Goal: Information Seeking & Learning: Learn about a topic

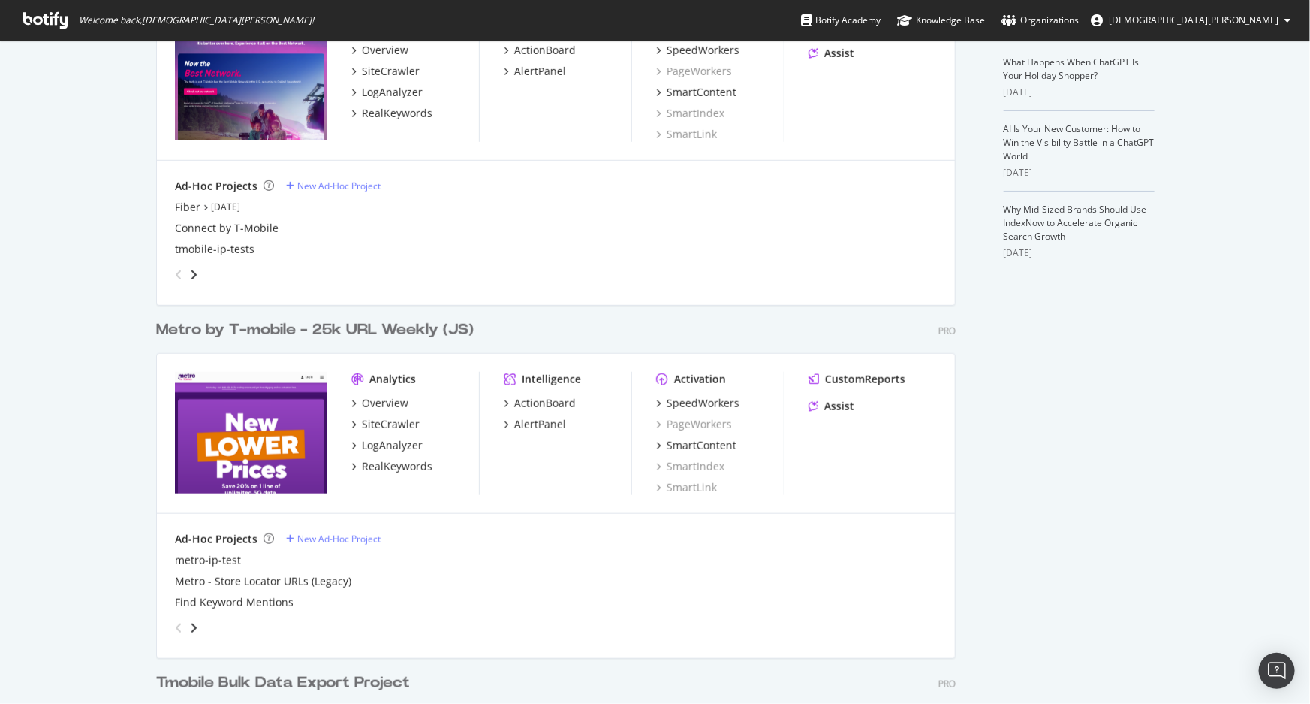
scroll to position [478, 0]
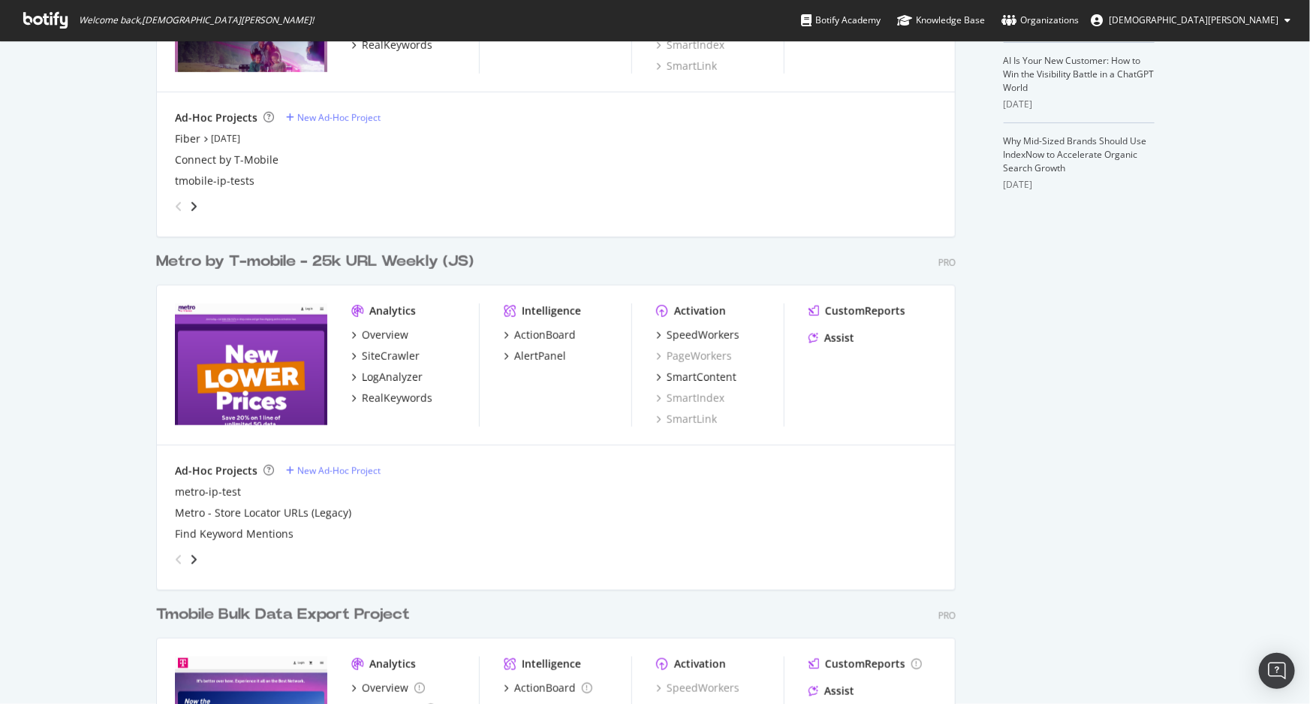
click at [279, 270] on div "Metro by T-mobile - 25k URL Weekly (JS)" at bounding box center [315, 262] width 318 height 22
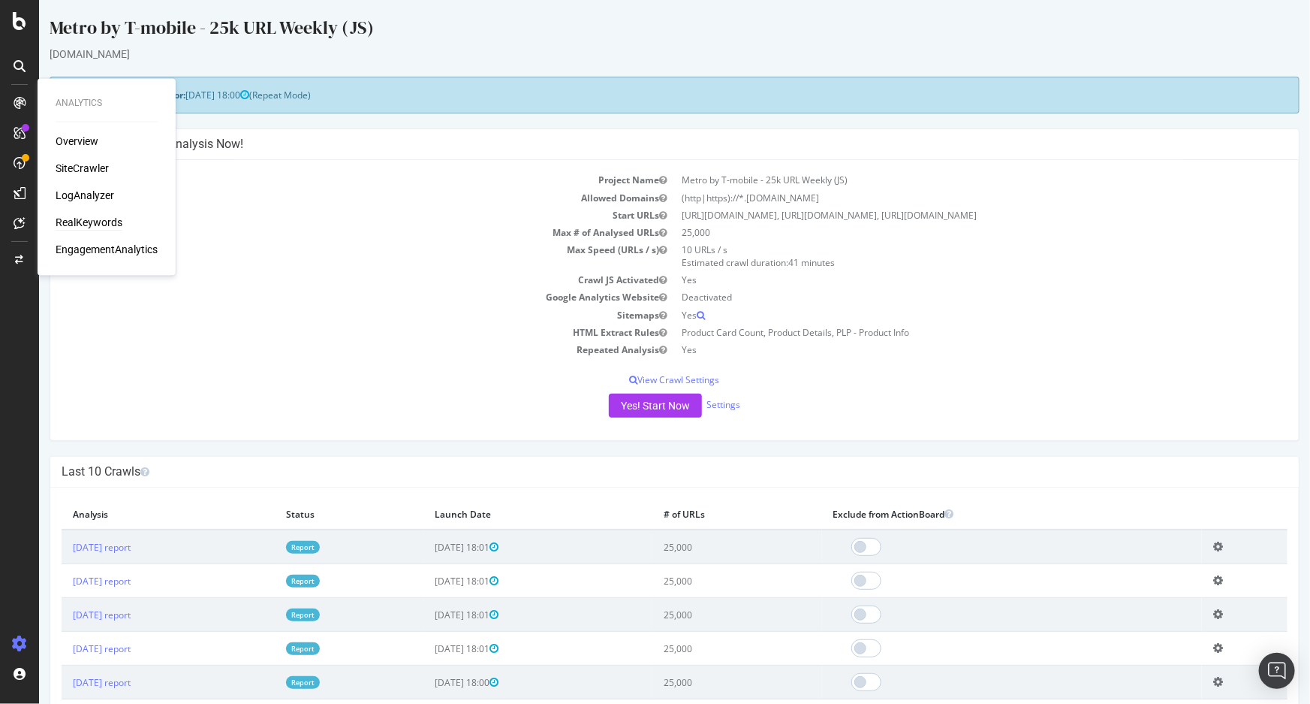
click at [89, 216] on div "RealKeywords" at bounding box center [89, 223] width 67 height 15
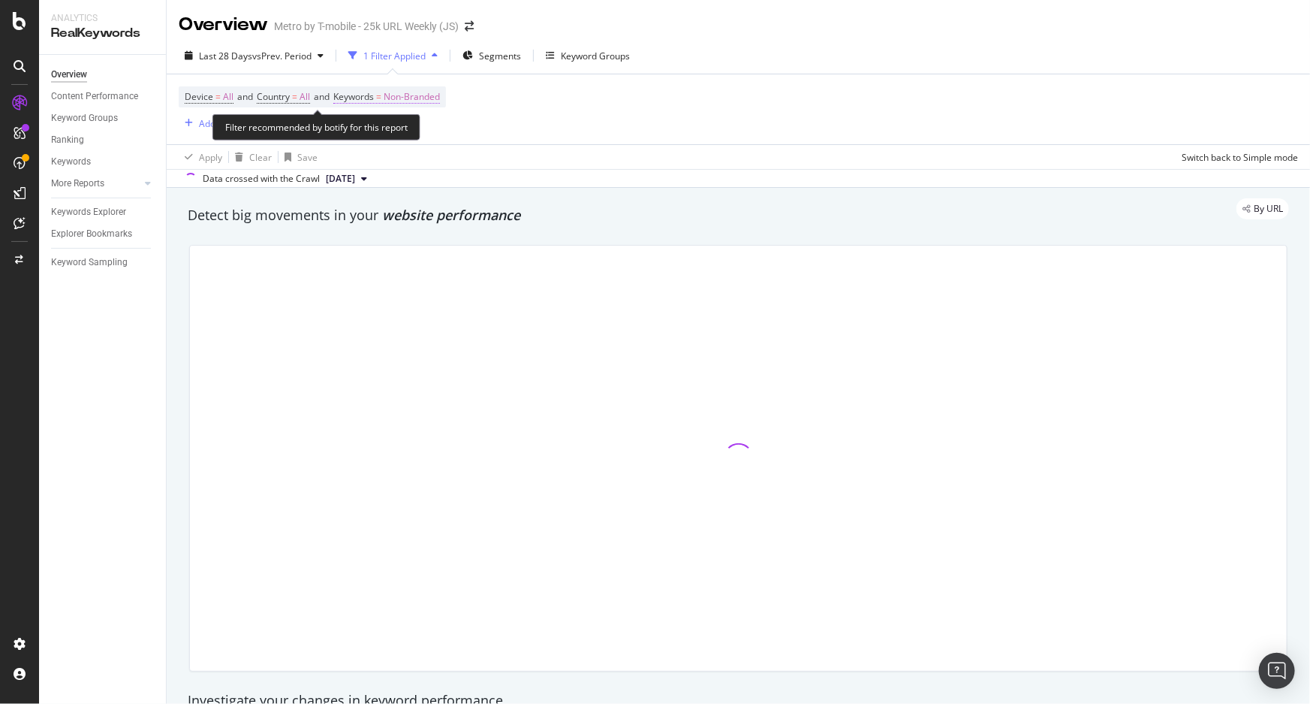
click at [384, 99] on span "Keywords = Non-Branded" at bounding box center [386, 97] width 107 height 14
click at [382, 130] on span "Non-Branded" at bounding box center [386, 131] width 62 height 13
click at [391, 133] on span "Non-Branded" at bounding box center [386, 131] width 62 height 13
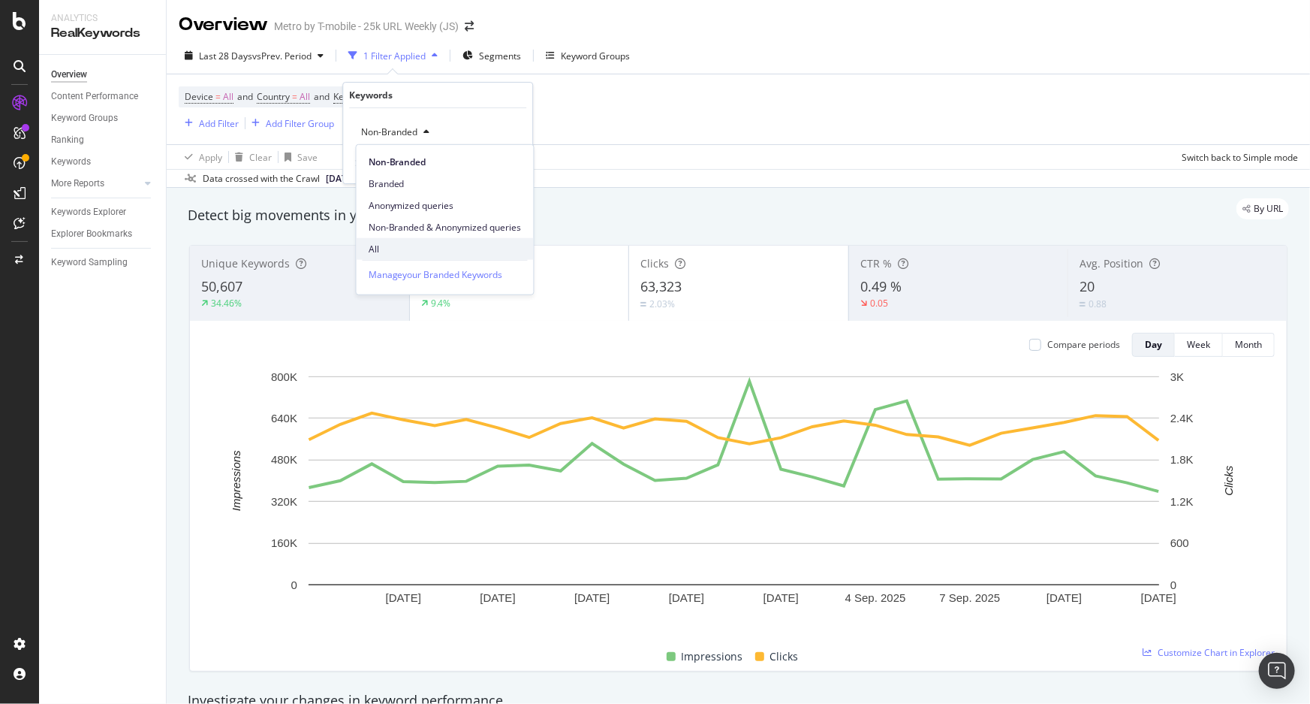
click at [388, 240] on div "All" at bounding box center [445, 249] width 177 height 22
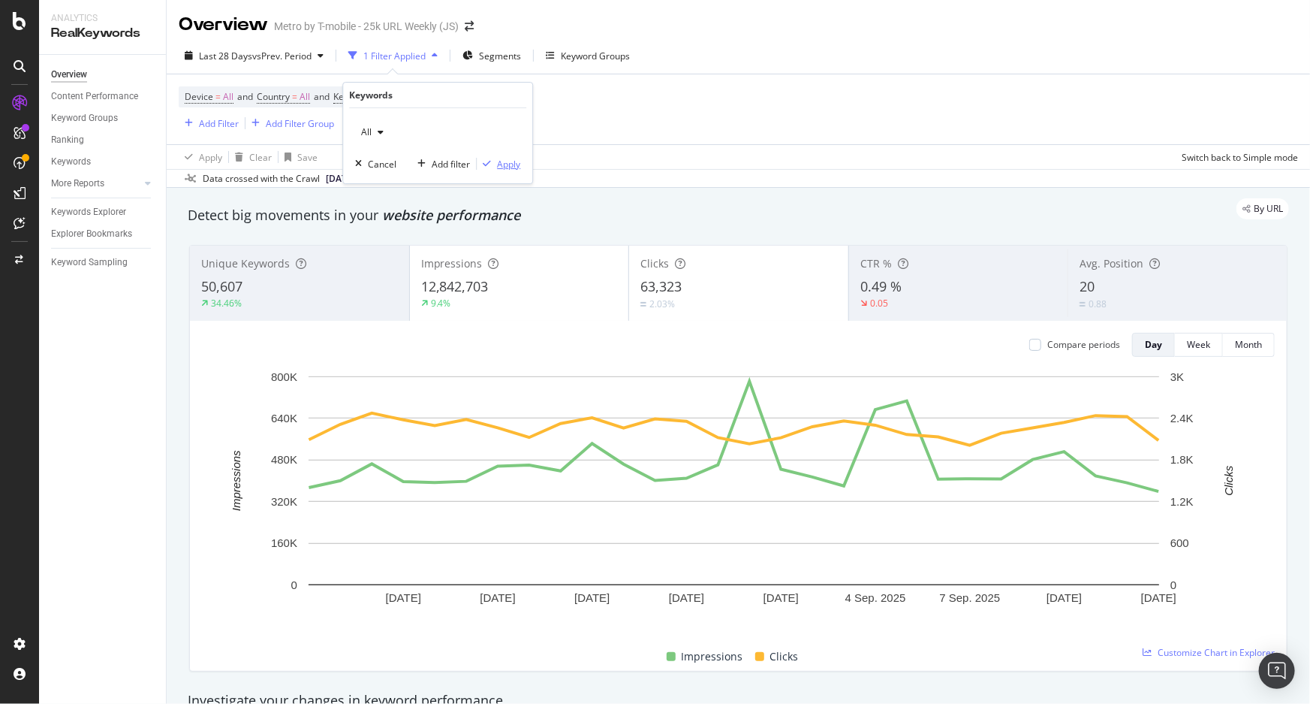
click at [497, 158] on div "Apply" at bounding box center [508, 164] width 23 height 13
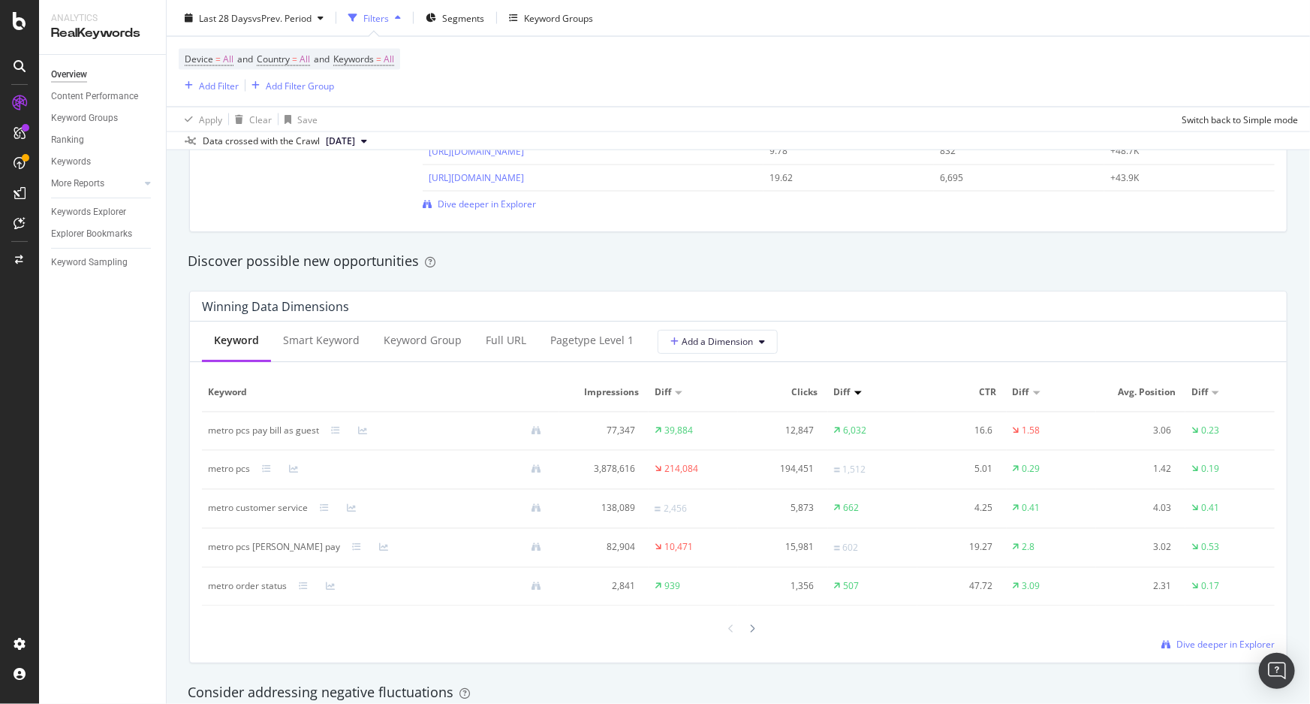
scroll to position [1229, 0]
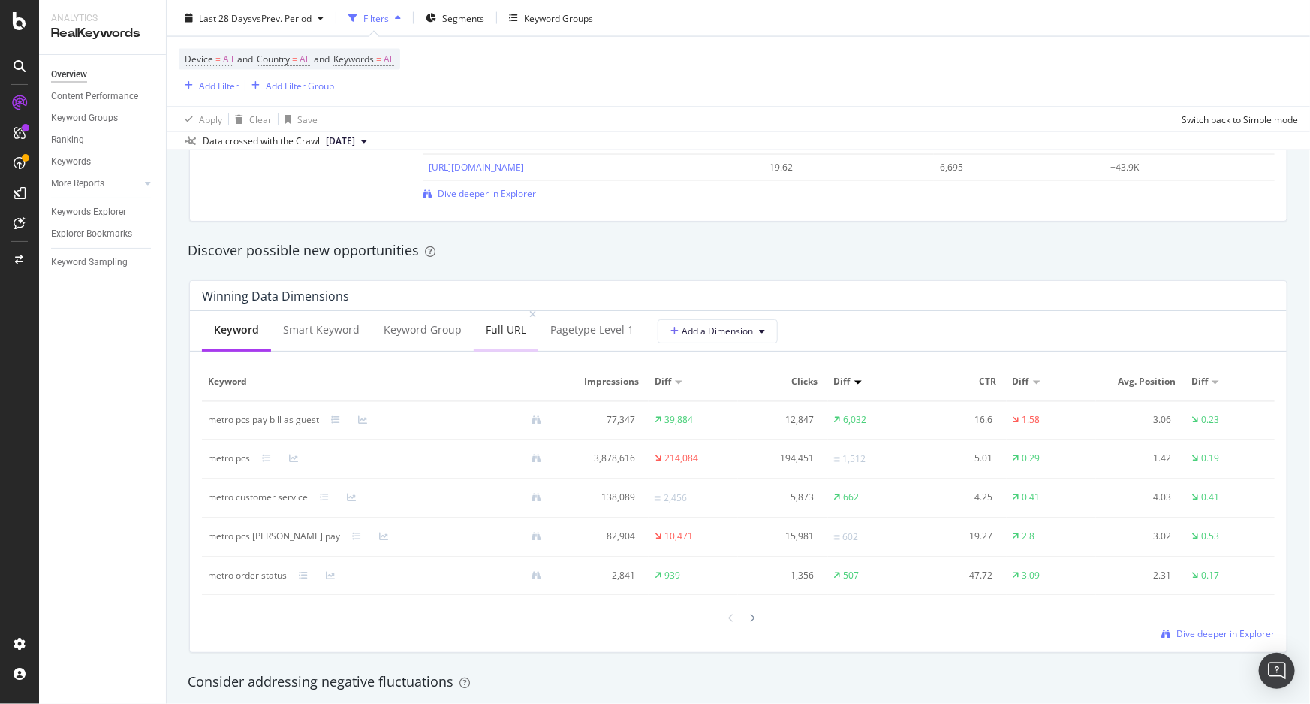
click at [496, 322] on div "Full URL" at bounding box center [506, 329] width 41 height 15
click at [746, 616] on div at bounding box center [753, 618] width 14 height 20
click at [750, 615] on icon at bounding box center [753, 618] width 6 height 9
click at [750, 615] on icon at bounding box center [753, 619] width 6 height 9
click at [750, 616] on icon at bounding box center [753, 619] width 6 height 9
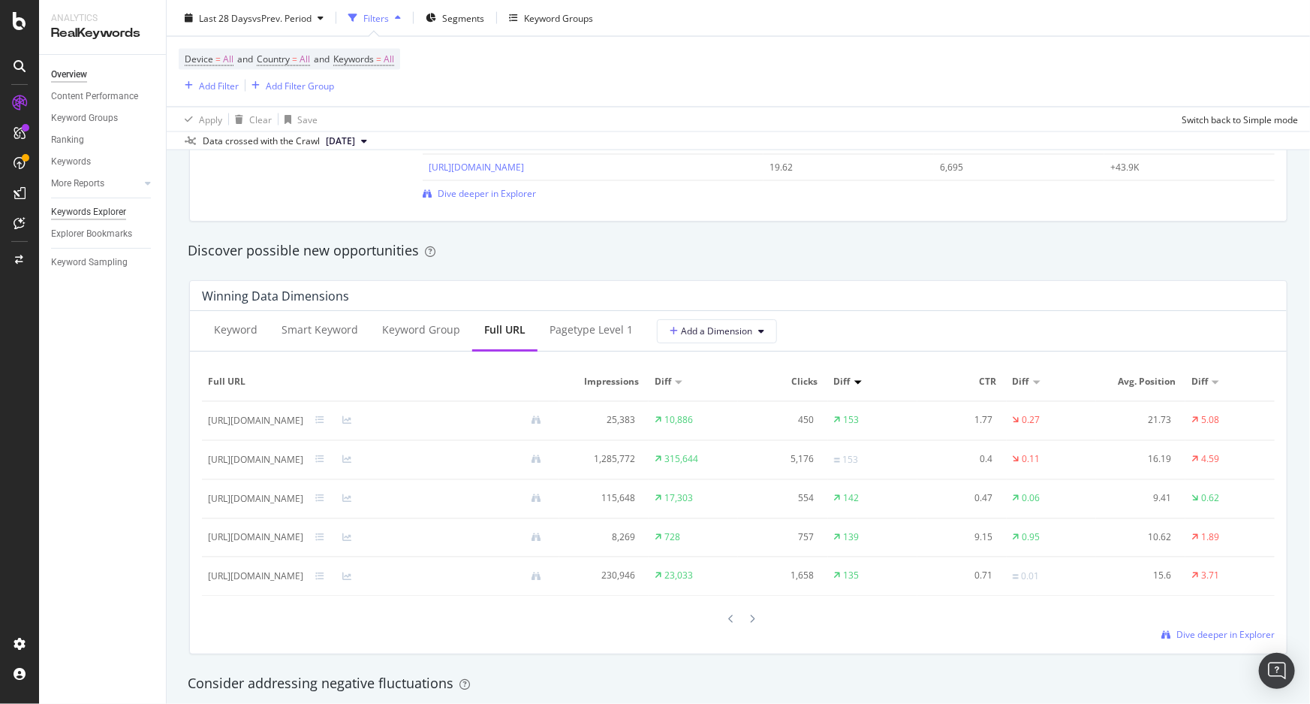
click at [113, 213] on div "Keywords Explorer" at bounding box center [88, 212] width 75 height 16
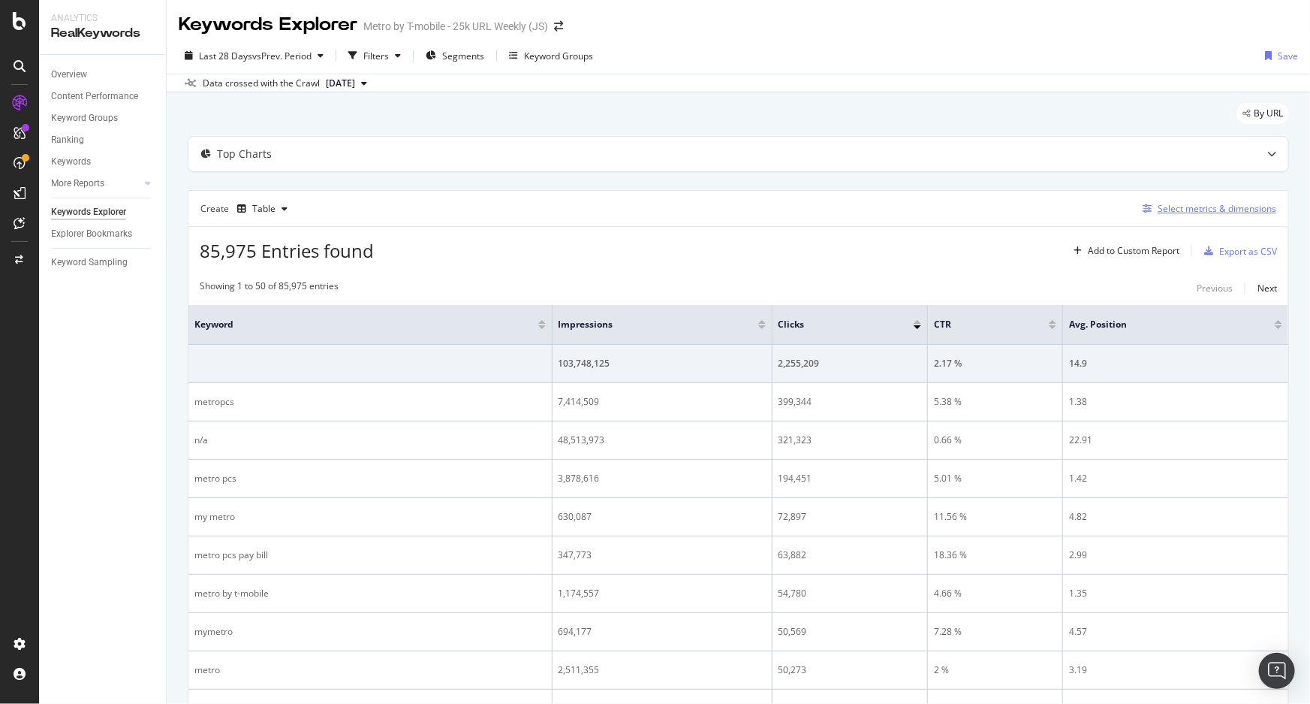
click at [1222, 208] on div "Select metrics & dimensions" at bounding box center [1217, 208] width 119 height 13
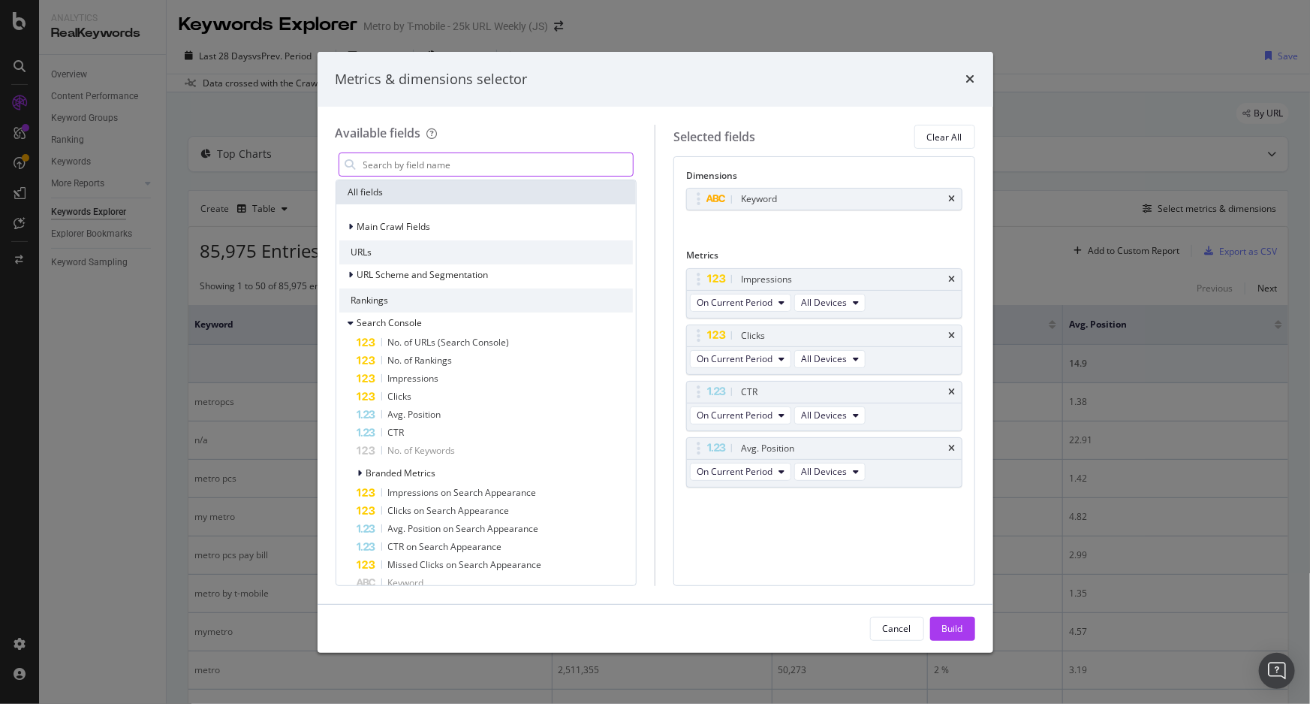
click at [506, 163] on input "modal" at bounding box center [498, 164] width 272 height 23
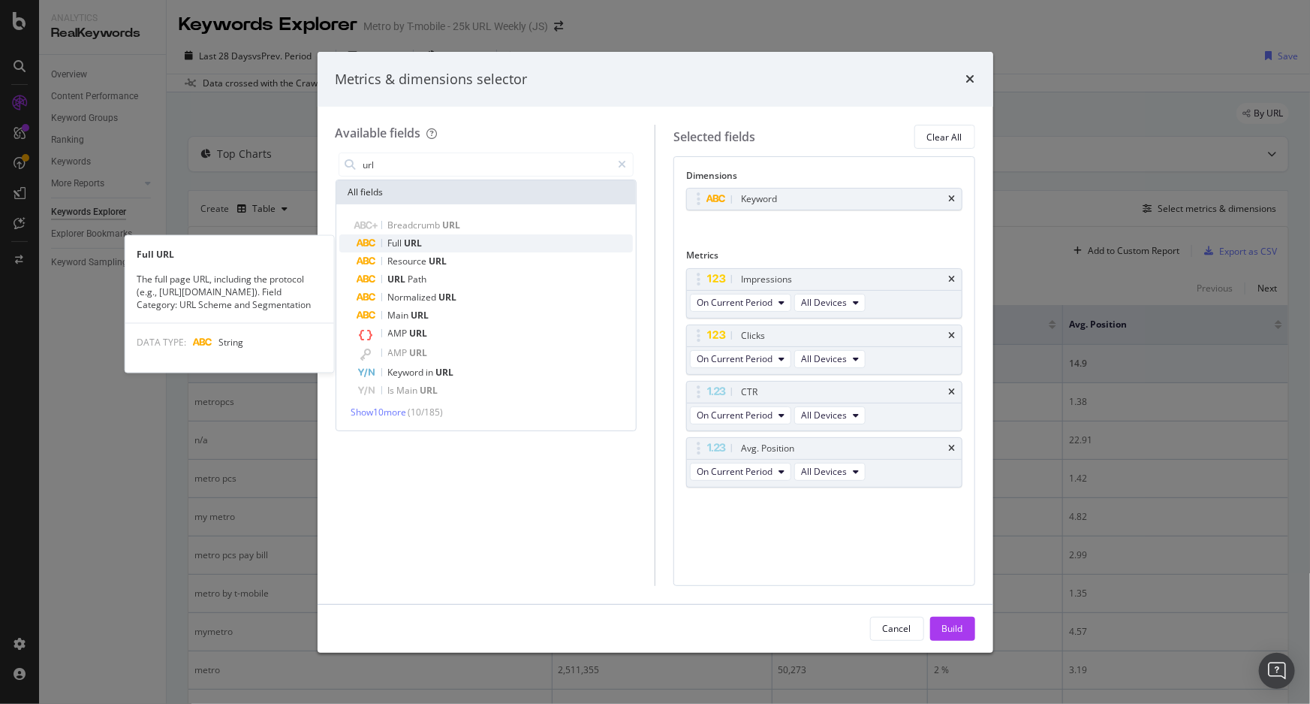
type input "url"
click at [495, 240] on div "Full URL" at bounding box center [495, 243] width 276 height 18
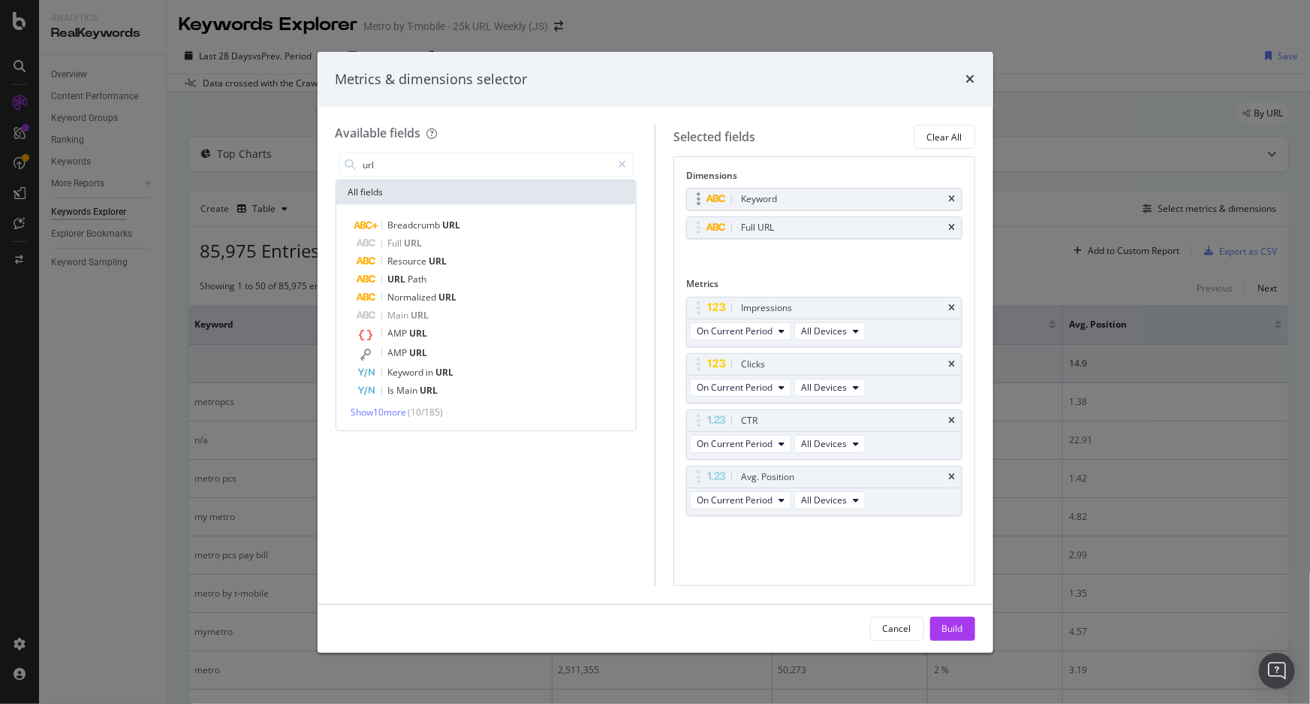
click at [948, 193] on div "Keyword" at bounding box center [824, 198] width 275 height 21
click at [949, 198] on icon "times" at bounding box center [952, 199] width 7 height 9
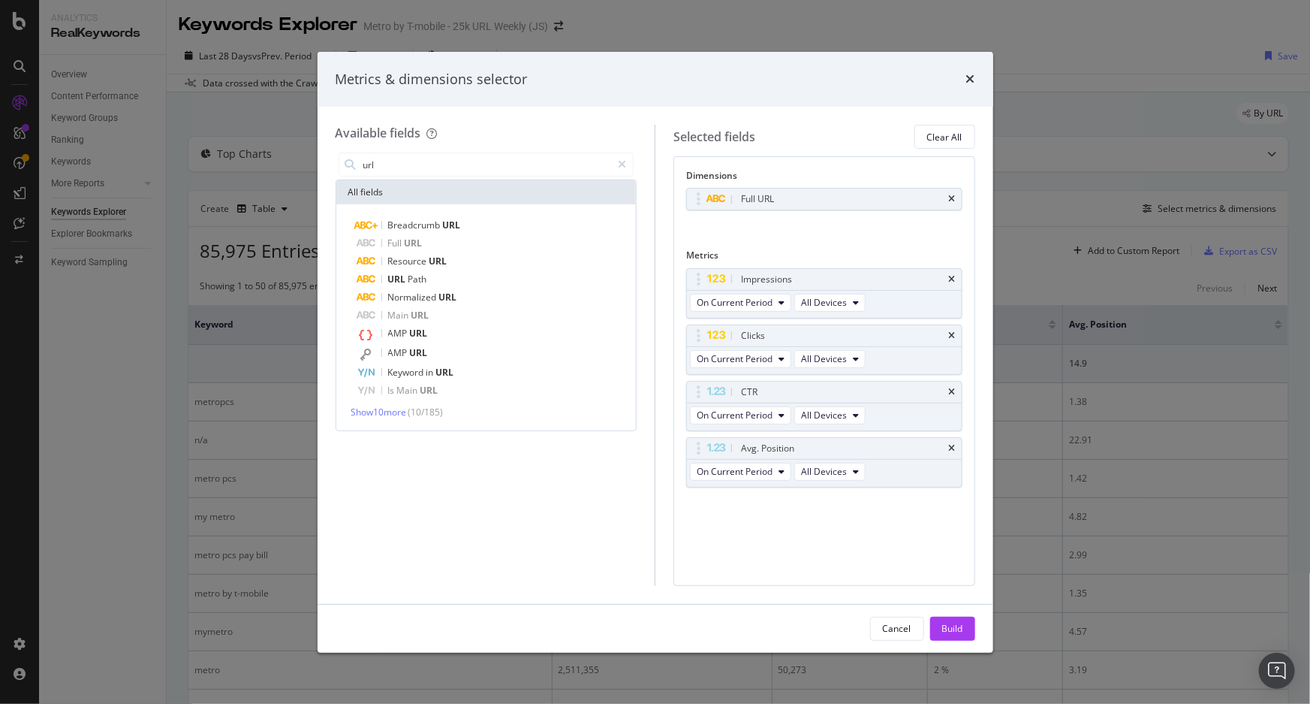
click at [939, 622] on button "Build" at bounding box center [952, 629] width 45 height 24
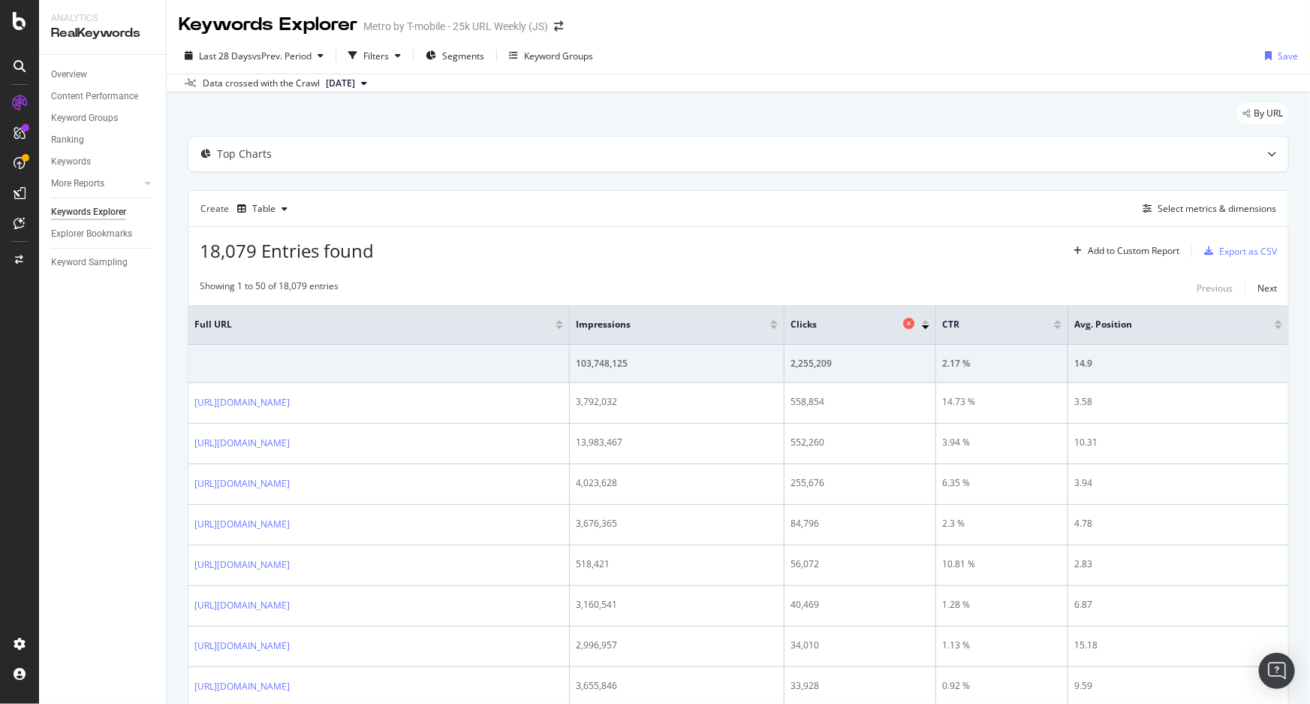
drag, startPoint x: 991, startPoint y: 326, endPoint x: 964, endPoint y: 327, distance: 27.0
click at [900, 327] on span "Clicks" at bounding box center [845, 325] width 109 height 14
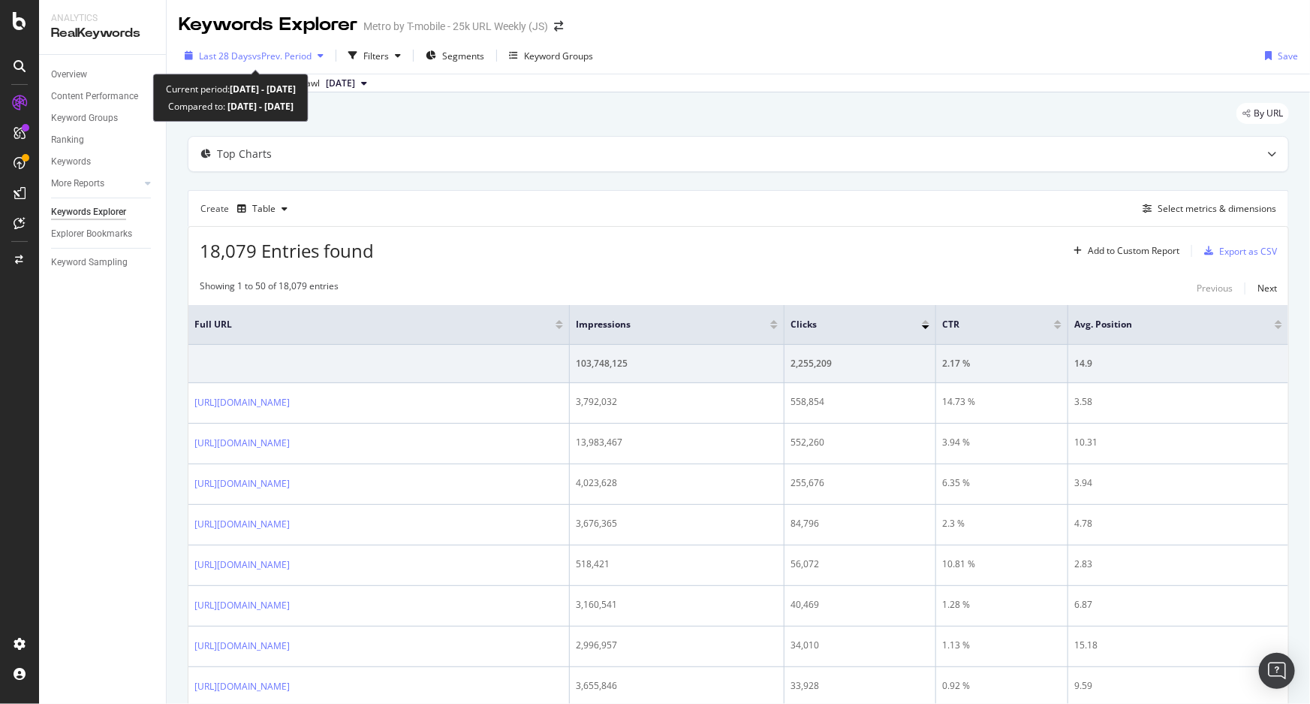
click at [298, 53] on span "vs Prev. Period" at bounding box center [281, 56] width 59 height 13
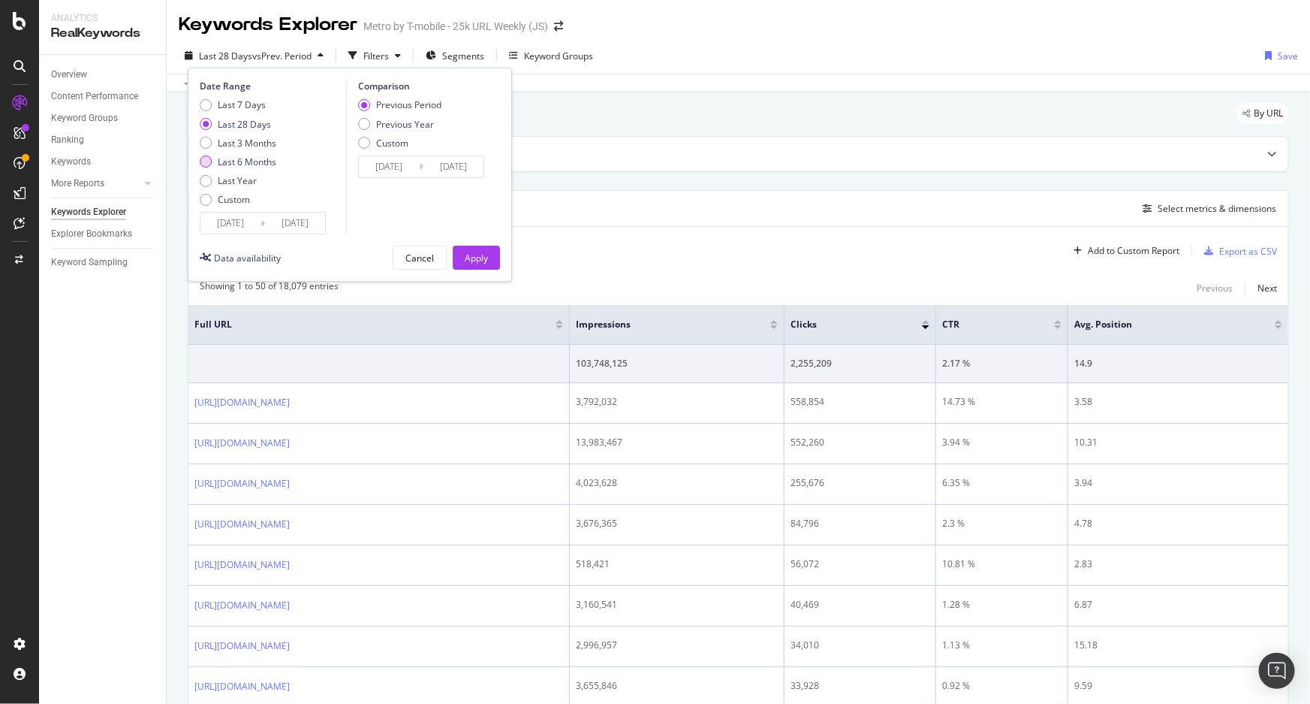
click at [244, 158] on div "Last 6 Months" at bounding box center [247, 161] width 59 height 13
type input "2025/03/14"
type input "2024/09/11"
type input "2025/03/13"
click at [367, 128] on div "Previous Year" at bounding box center [364, 124] width 12 height 12
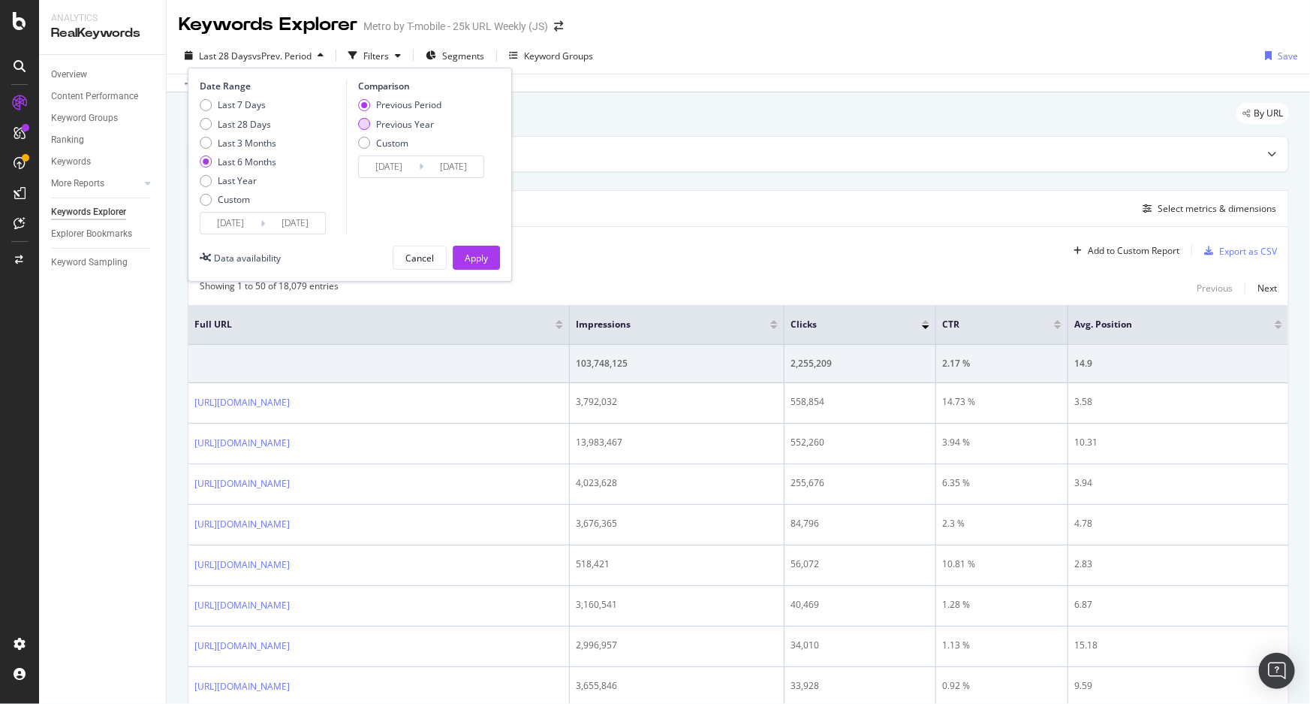
type input "2024/03/15"
type input "2024/09/14"
click at [468, 255] on div "Apply" at bounding box center [476, 258] width 23 height 13
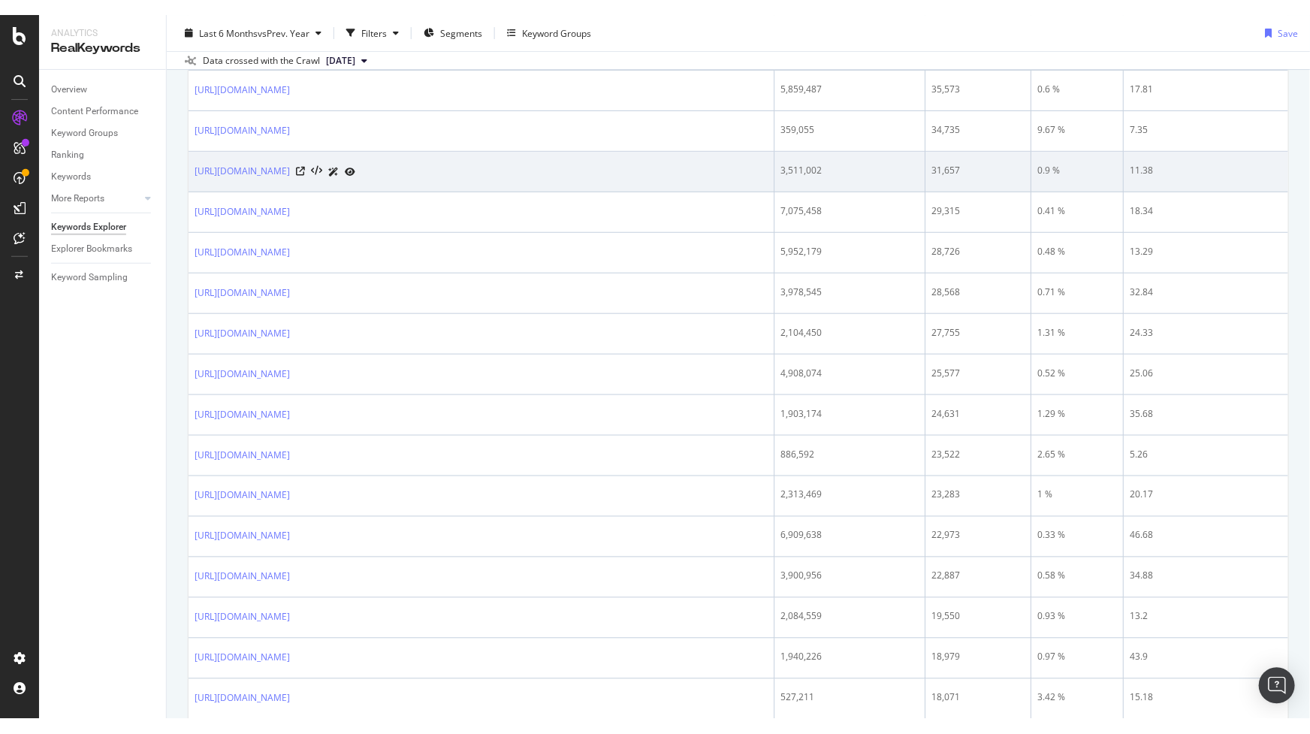
scroll to position [1787, 0]
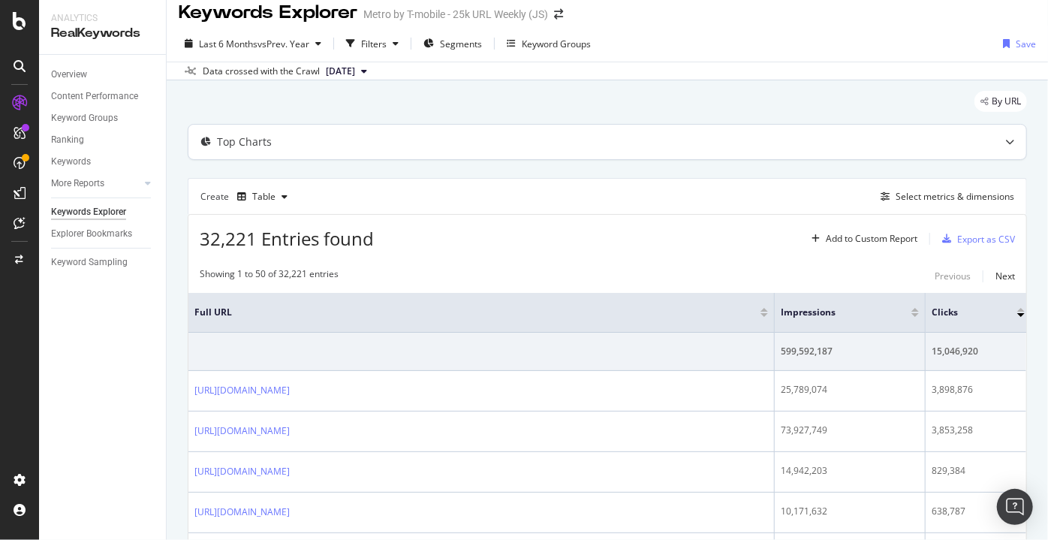
scroll to position [0, 0]
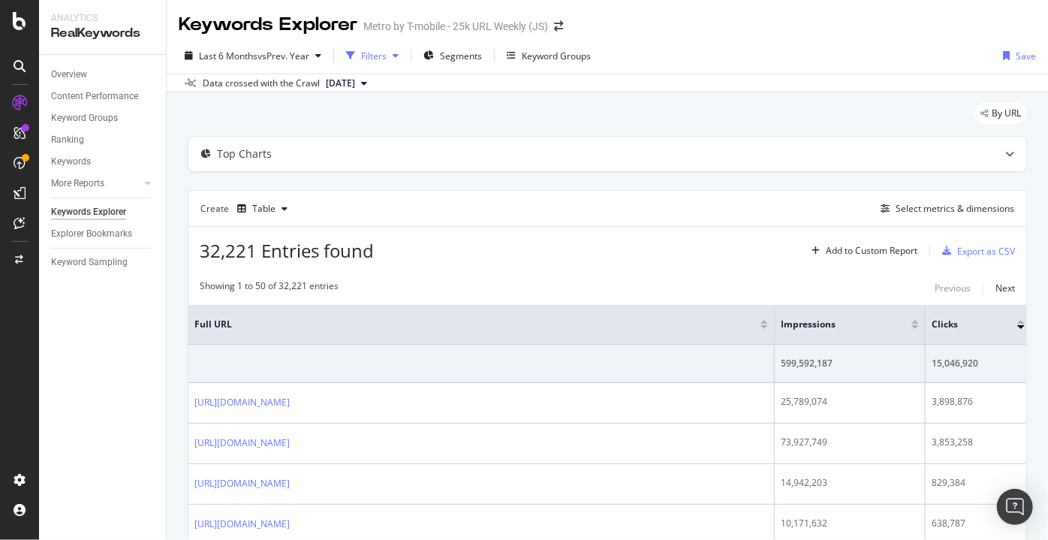
click at [360, 58] on div "button" at bounding box center [350, 55] width 21 height 21
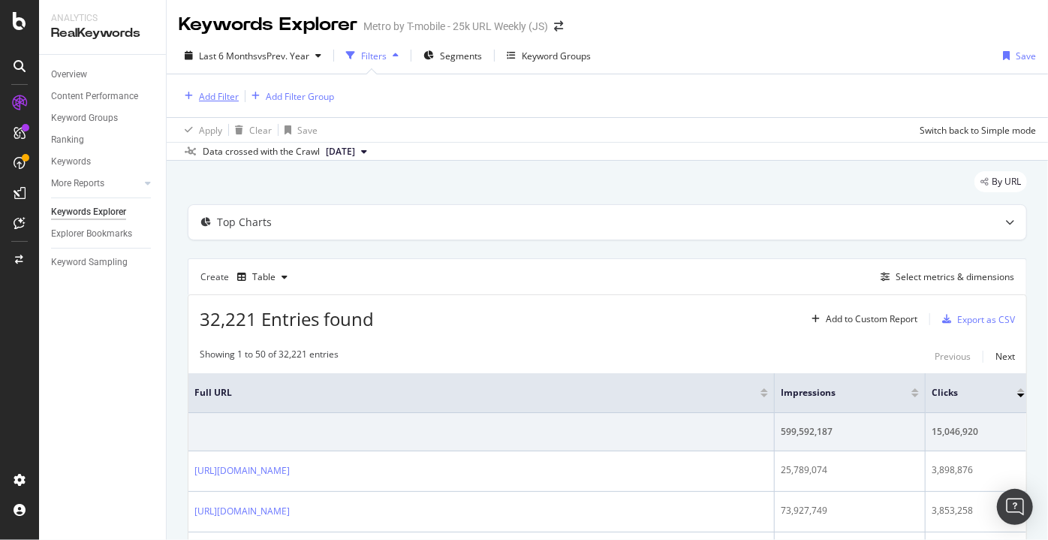
click at [220, 92] on div "Add Filter" at bounding box center [219, 96] width 40 height 13
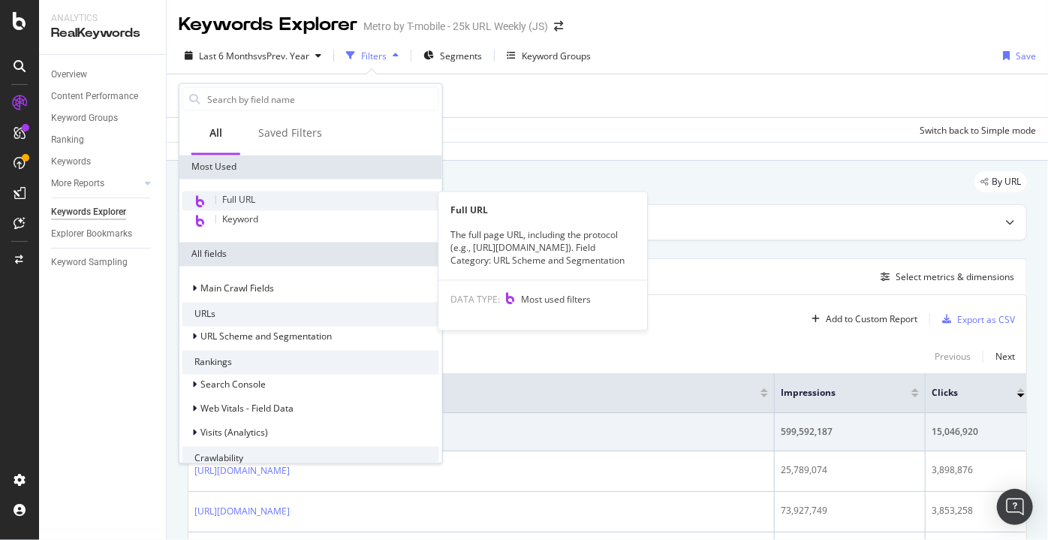
click at [262, 198] on div "Full URL" at bounding box center [310, 201] width 257 height 20
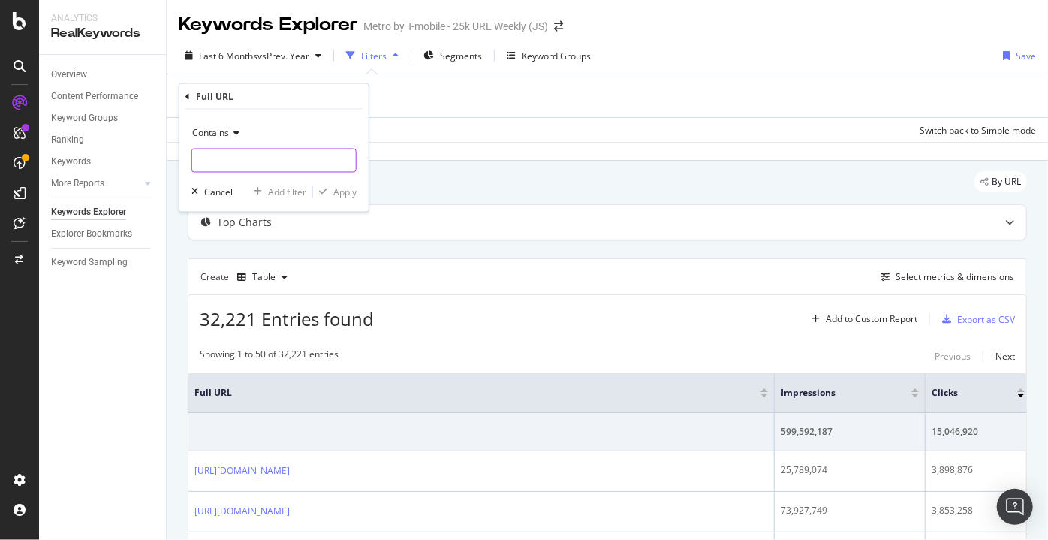
click at [230, 164] on input "text" at bounding box center [274, 161] width 164 height 24
paste input "area-code"
type input "area-code"
click at [351, 188] on div "Apply" at bounding box center [344, 191] width 23 height 13
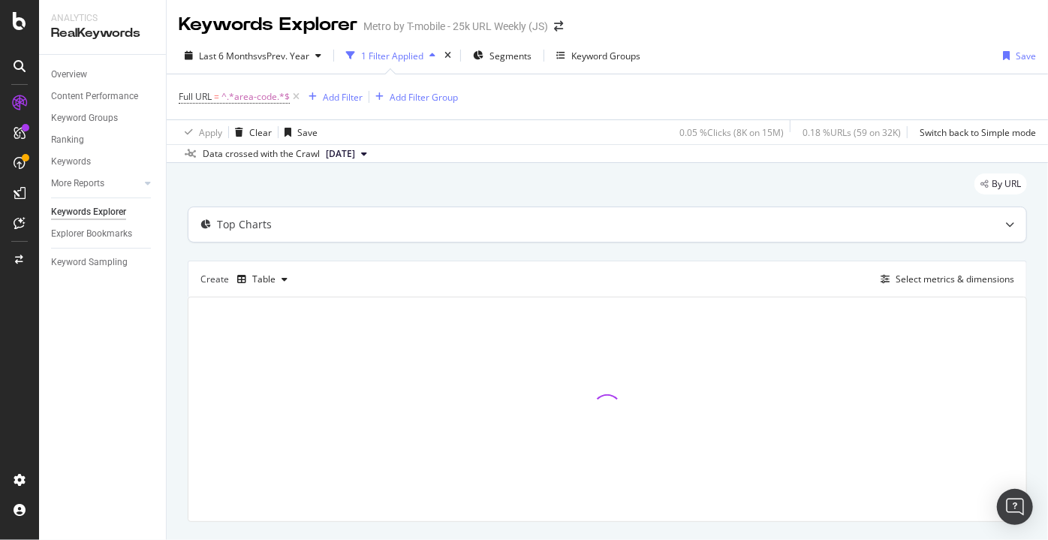
click at [1006, 227] on icon at bounding box center [1010, 224] width 9 height 9
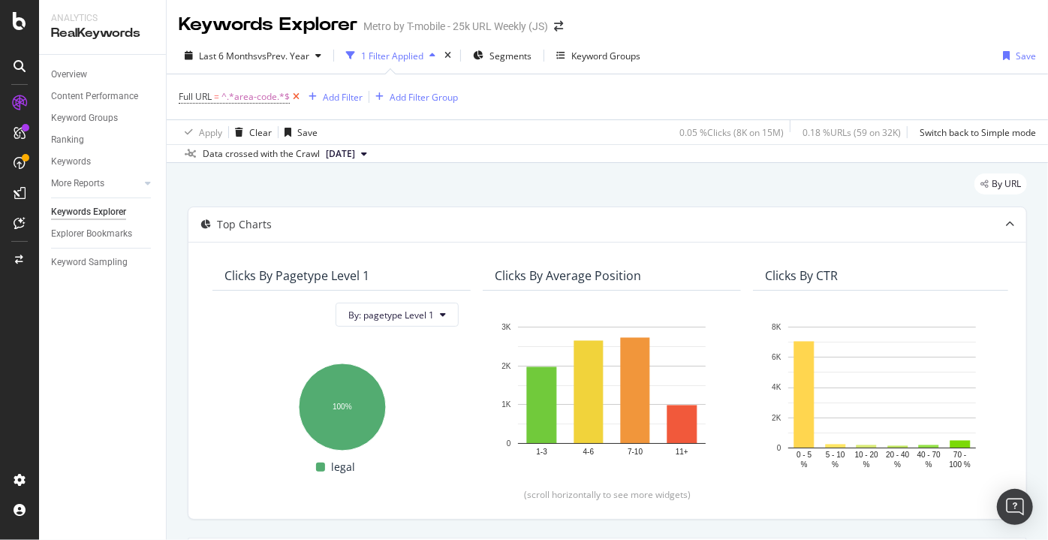
click at [294, 97] on icon at bounding box center [296, 96] width 13 height 15
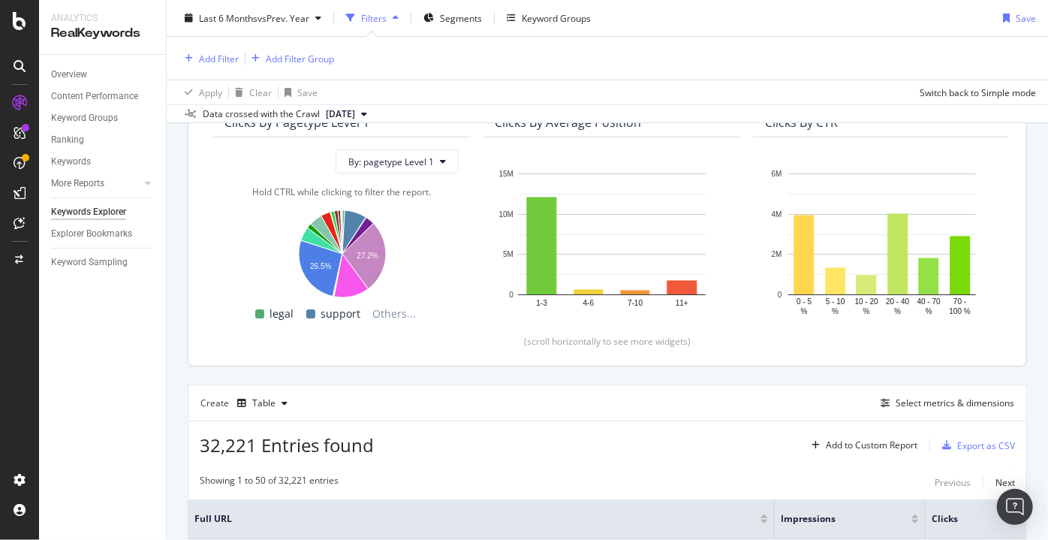
scroll to position [68, 0]
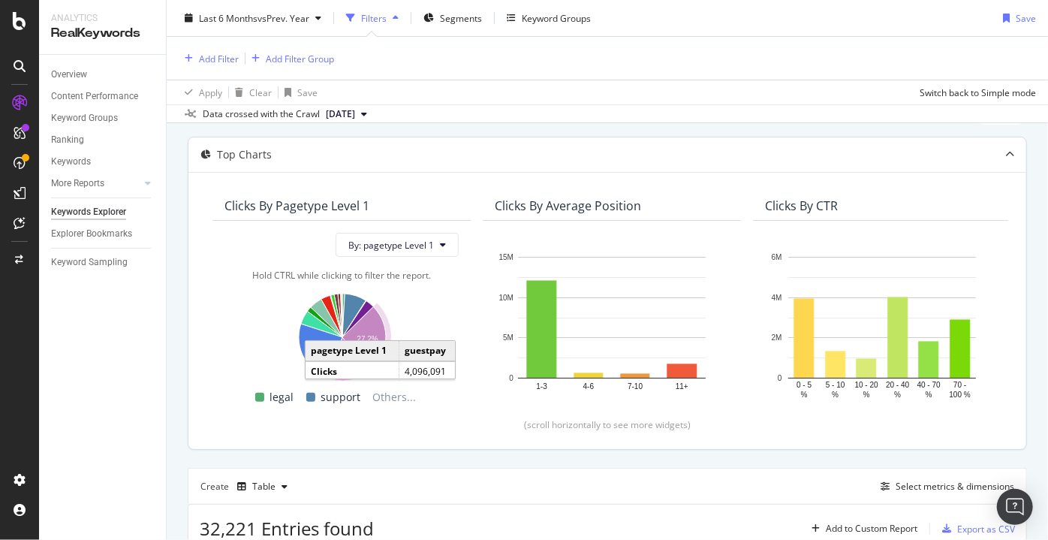
click at [374, 327] on icon "A chart." at bounding box center [364, 339] width 44 height 65
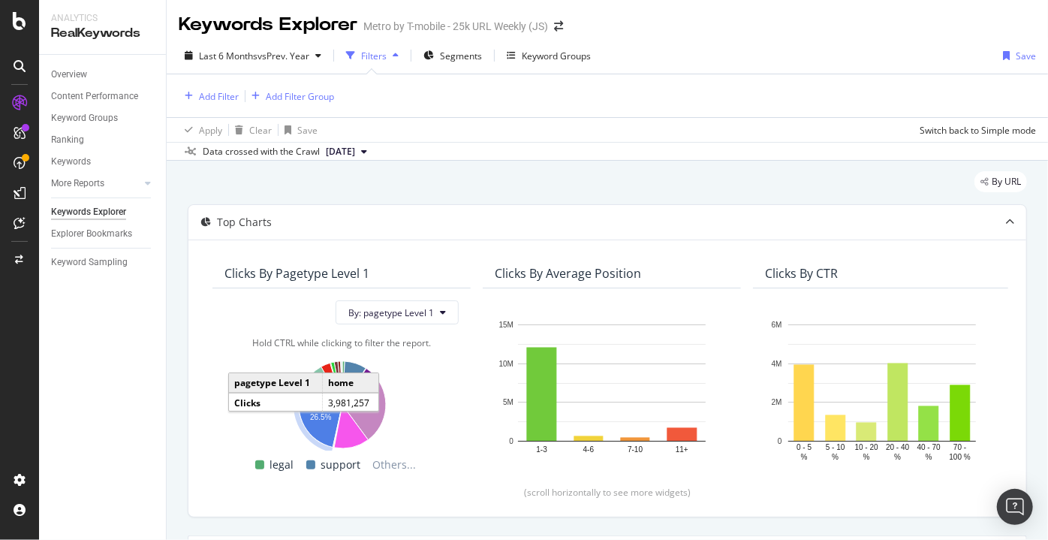
click at [320, 418] on text "26.5%" at bounding box center [320, 417] width 21 height 8
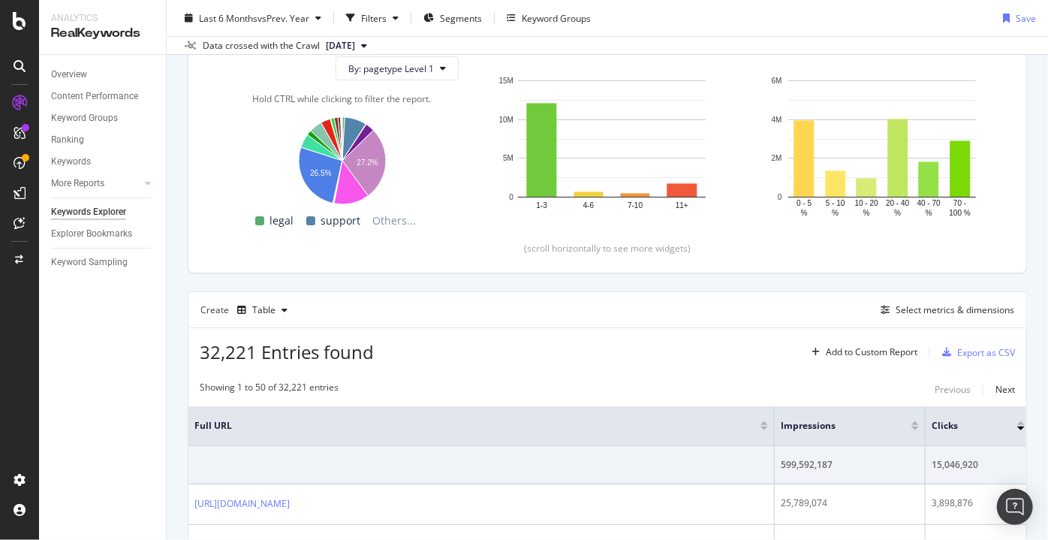
scroll to position [136, 0]
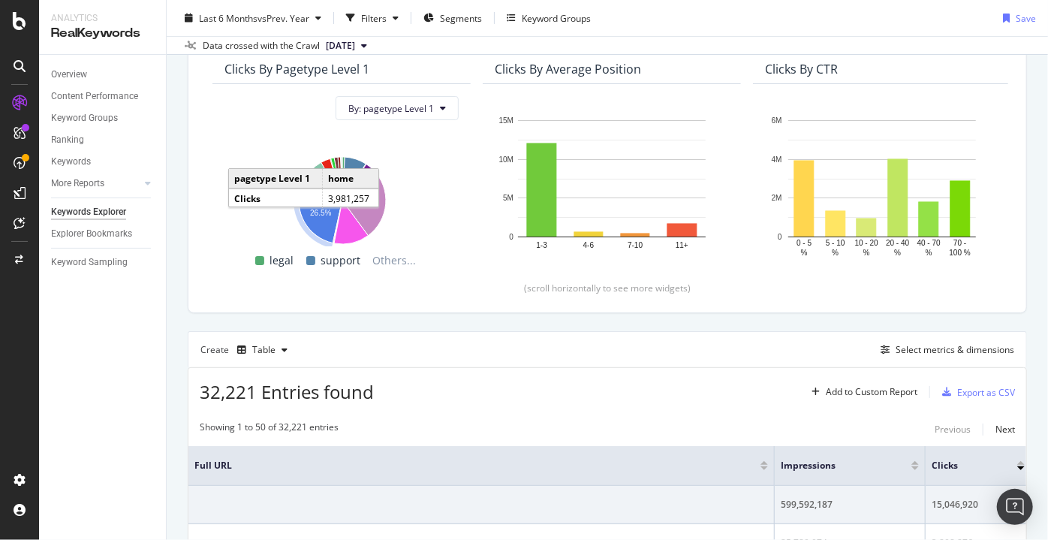
drag, startPoint x: 317, startPoint y: 220, endPoint x: 338, endPoint y: 362, distance: 143.5
click at [317, 221] on icon "A chart." at bounding box center [321, 216] width 44 height 56
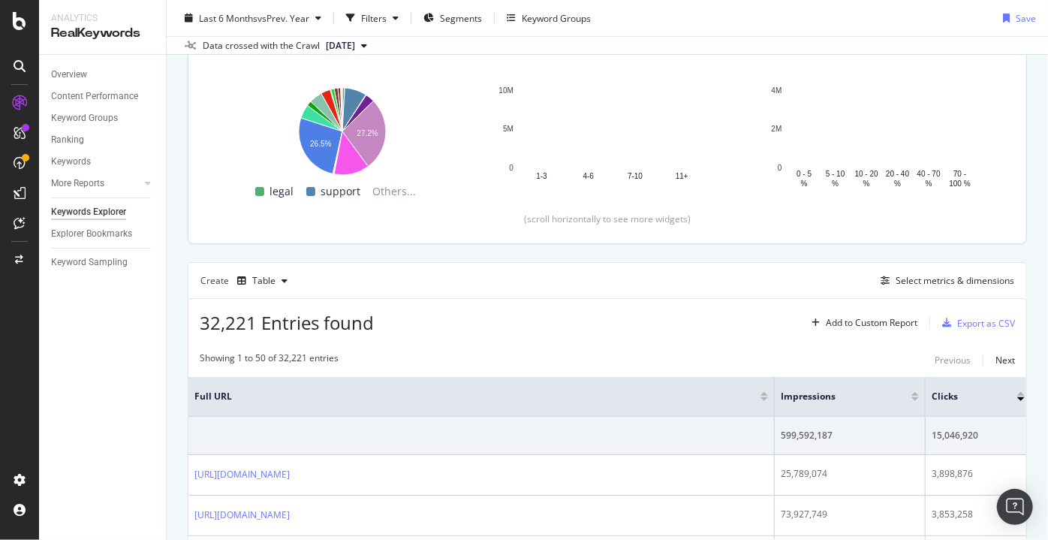
scroll to position [204, 0]
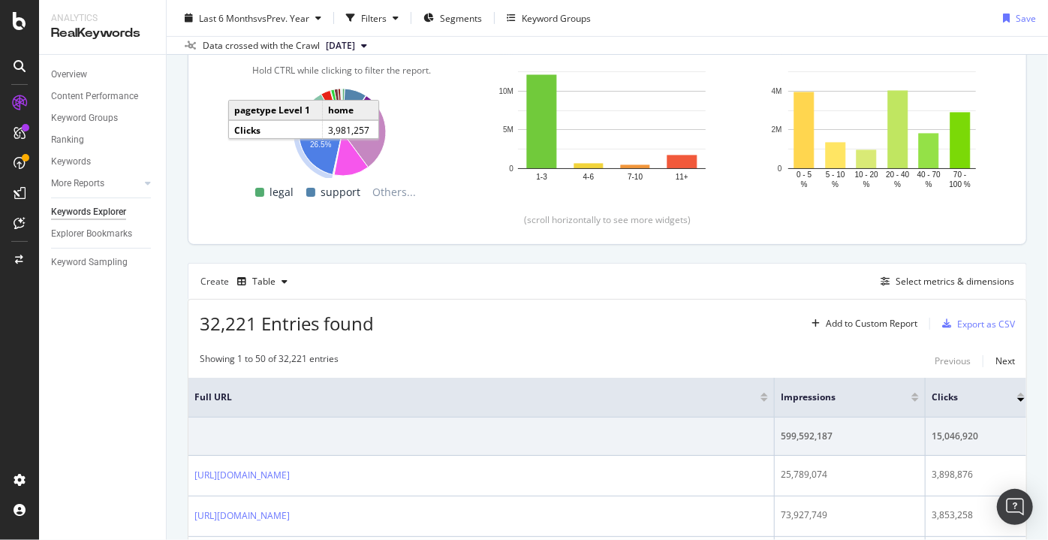
click at [313, 153] on icon "A chart." at bounding box center [321, 147] width 44 height 56
click at [311, 149] on icon "A chart." at bounding box center [321, 147] width 44 height 56
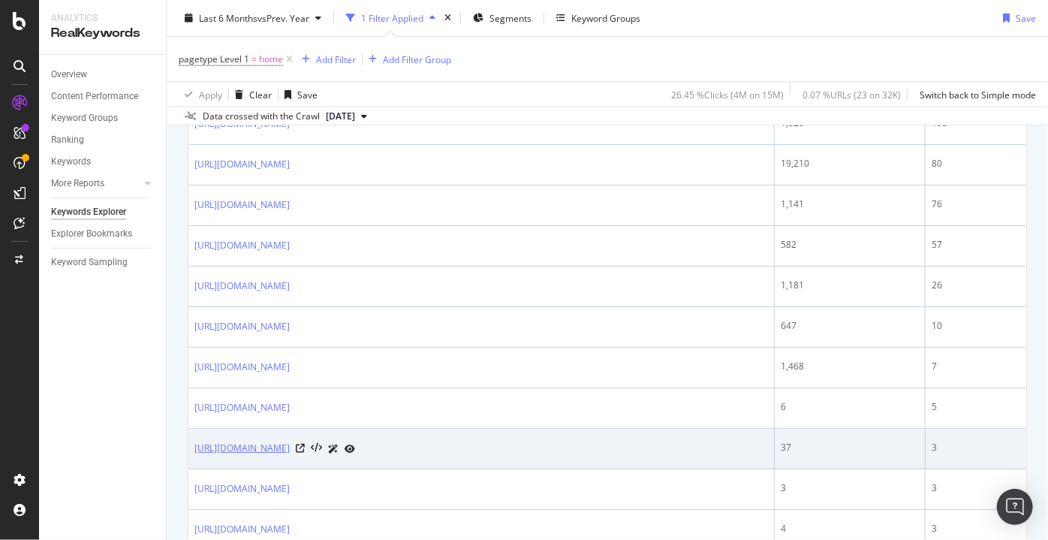
scroll to position [856, 0]
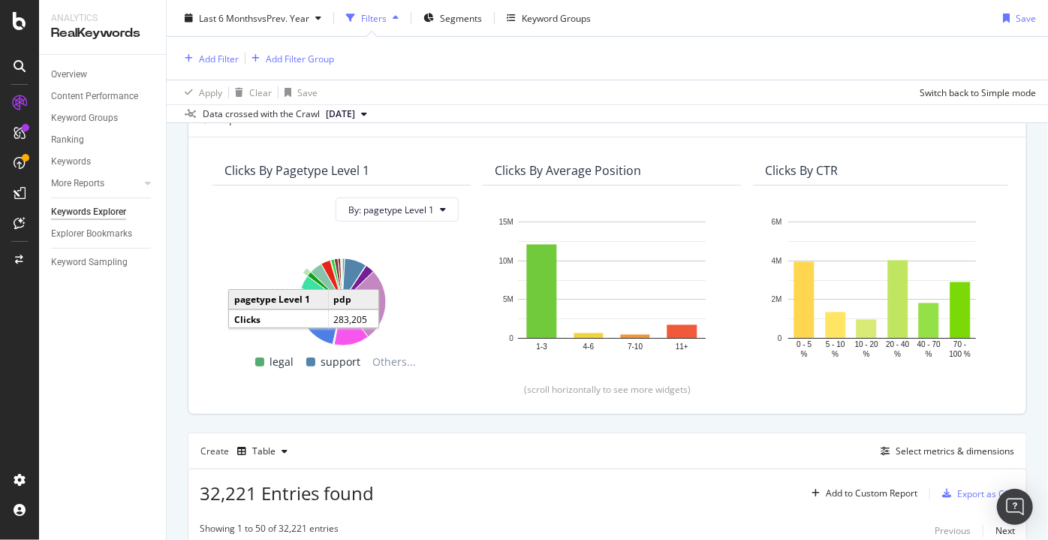
scroll to position [35, 0]
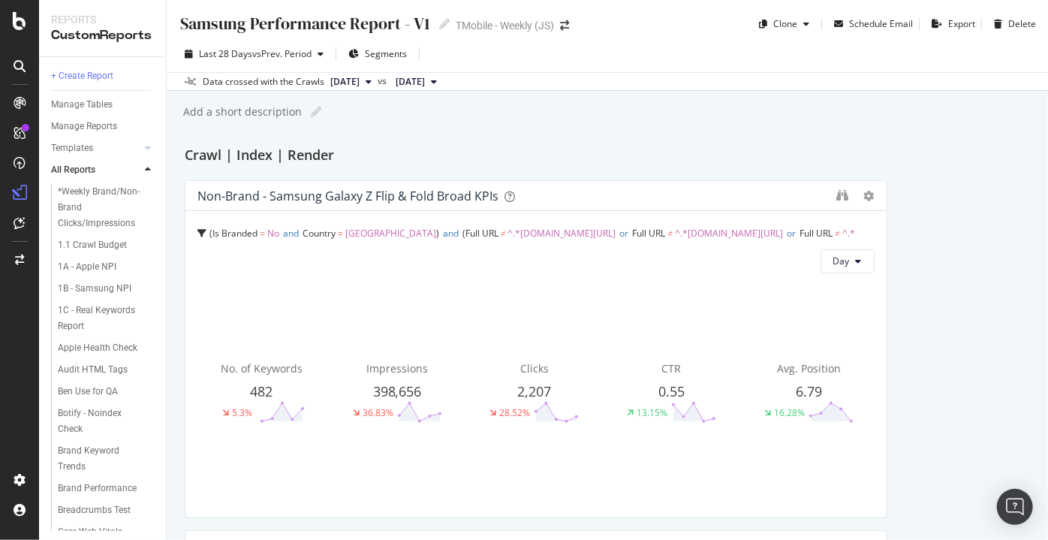
scroll to position [3328, 0]
